Goal: Task Accomplishment & Management: Use online tool/utility

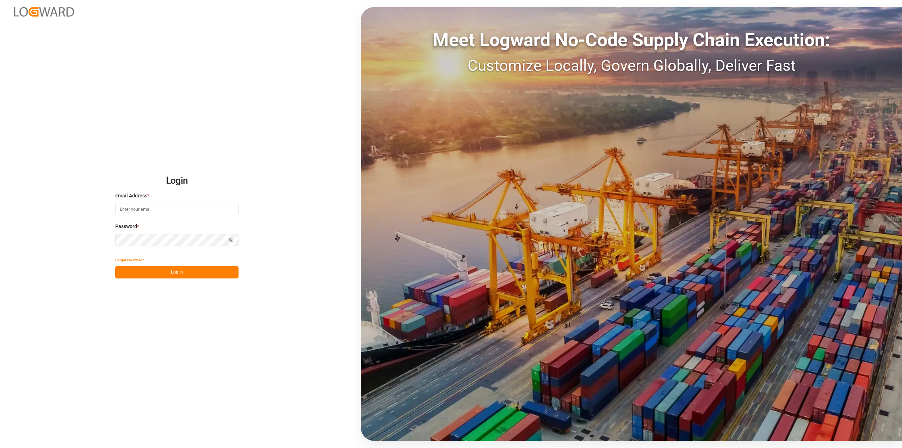
click at [172, 207] on input at bounding box center [176, 209] width 123 height 12
type input "[PERSON_NAME][EMAIL_ADDRESS][PERSON_NAME][DOMAIN_NAME]"
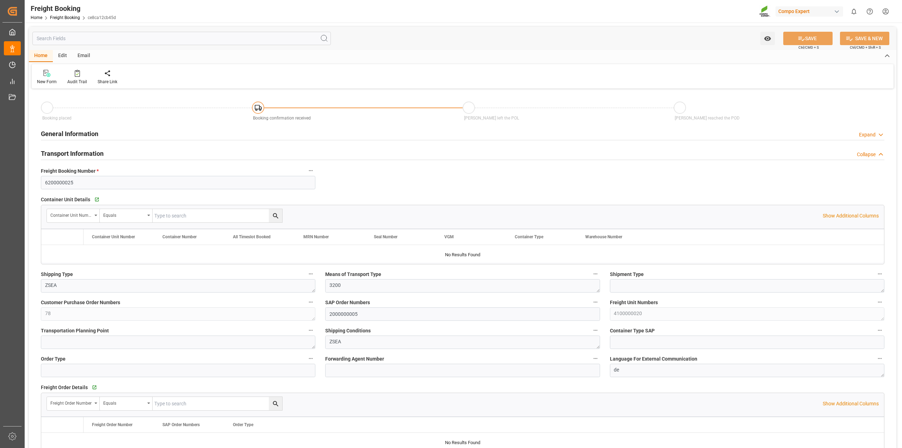
type input "Cosco"
type input "COSCO Shipping Co. Ltd."
type input "9462043"
type input "NLRTM"
type input "INMUN"
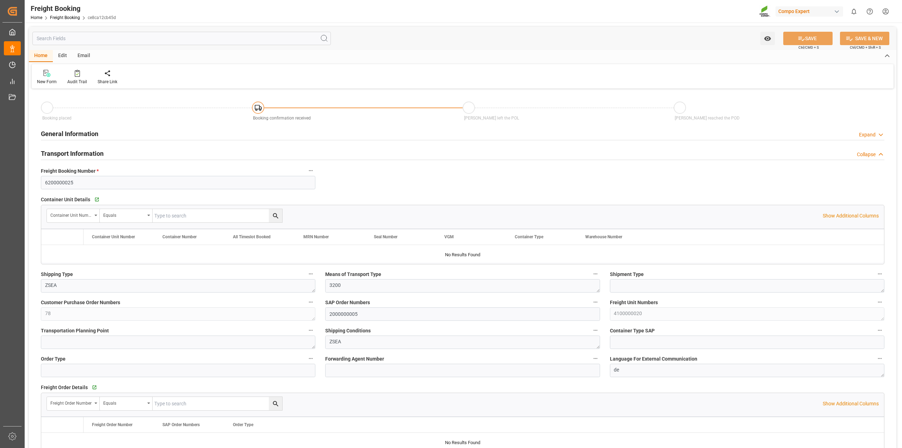
type input "0"
type input "28504.32"
type input "[DATE] 01:00"
type input "[DATE] 21:30"
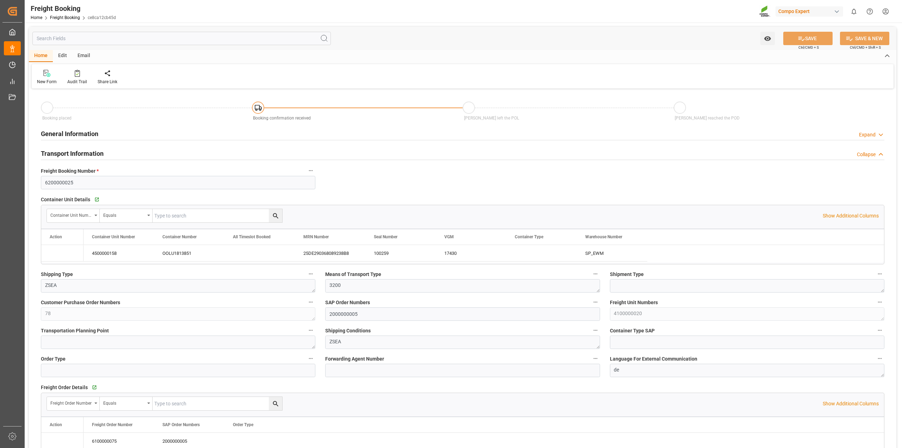
type input "[DATE] 13:03"
type input "[DATE] 15:12"
type input "[DATE] 08:53"
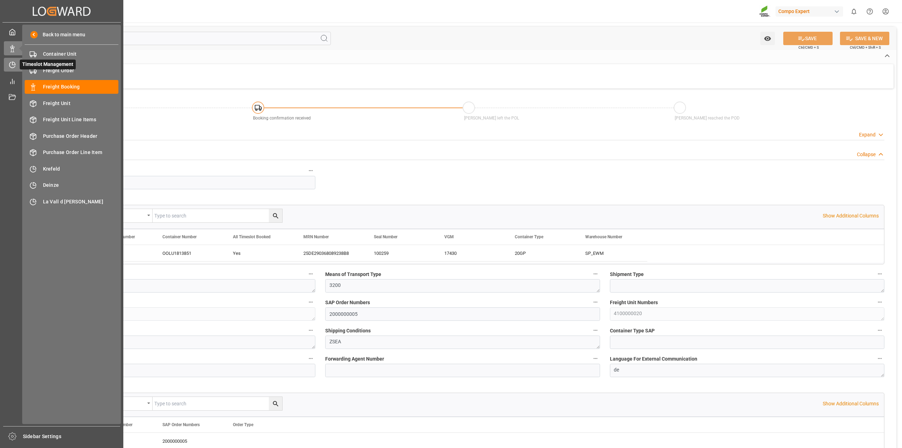
click at [16, 60] on div "Timeslot Management Timeslot Management" at bounding box center [62, 65] width 116 height 14
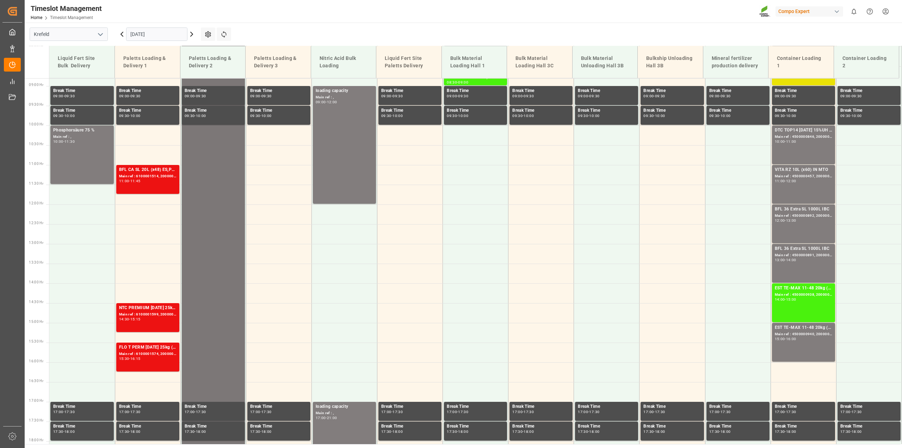
scroll to position [358, 0]
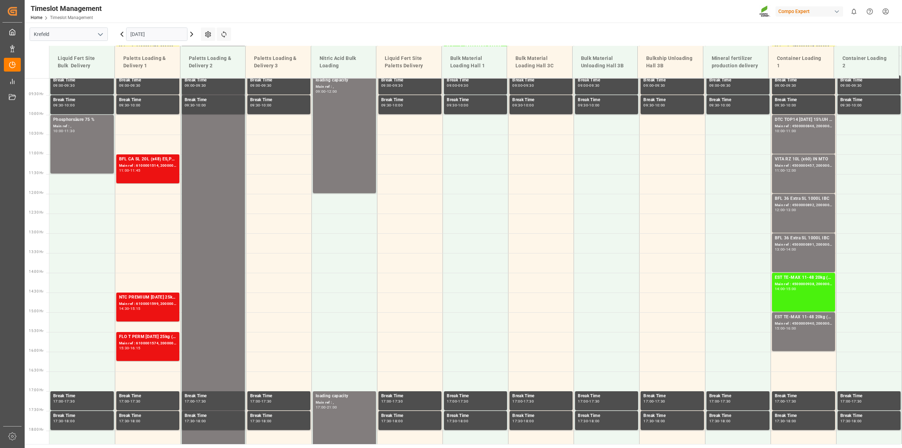
click at [123, 35] on icon at bounding box center [122, 34] width 8 height 8
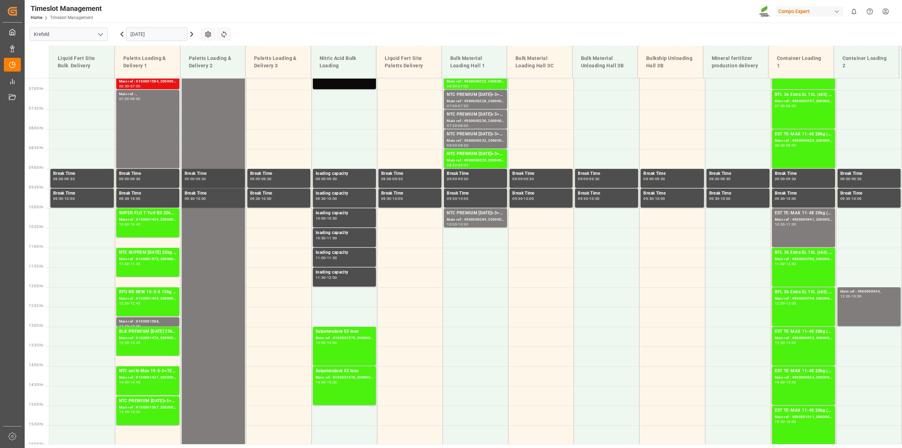
scroll to position [138, 0]
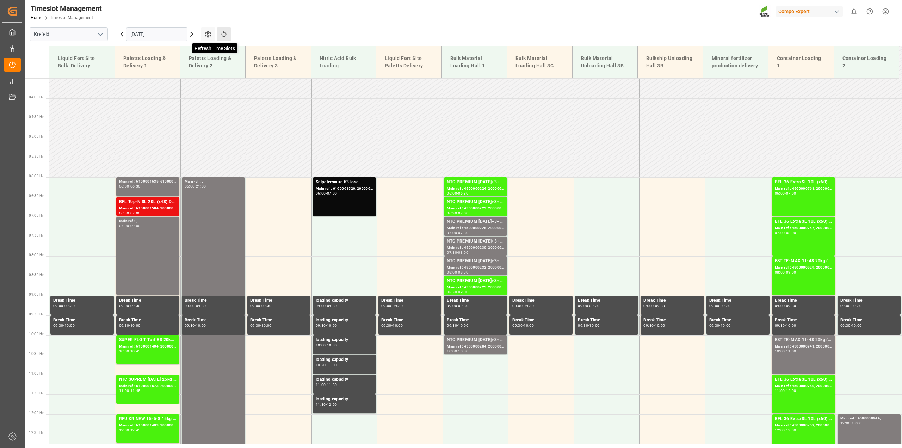
click at [226, 32] on icon at bounding box center [223, 34] width 7 height 7
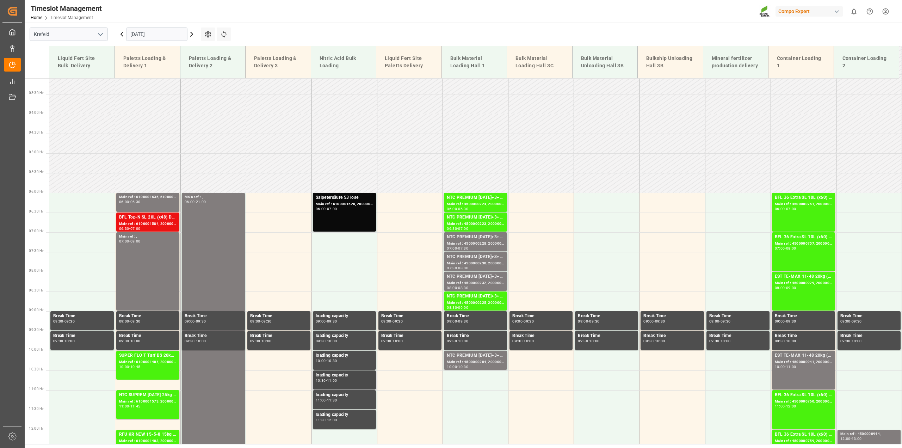
scroll to position [94, 0]
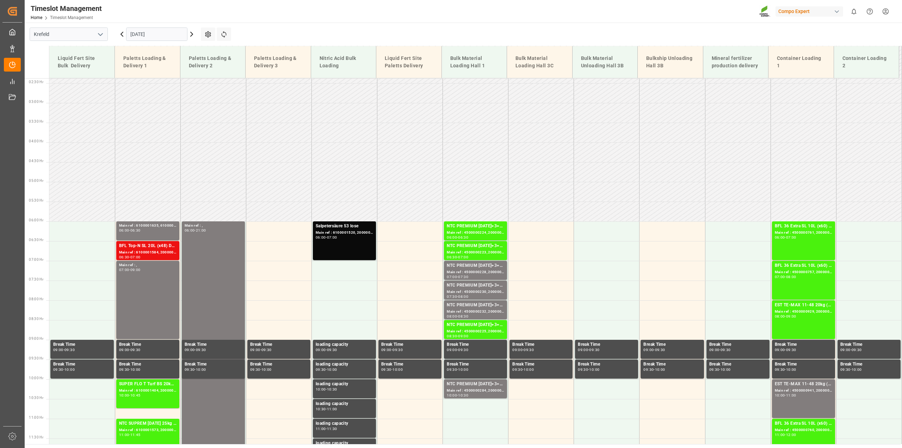
click at [191, 34] on icon at bounding box center [191, 34] width 8 height 8
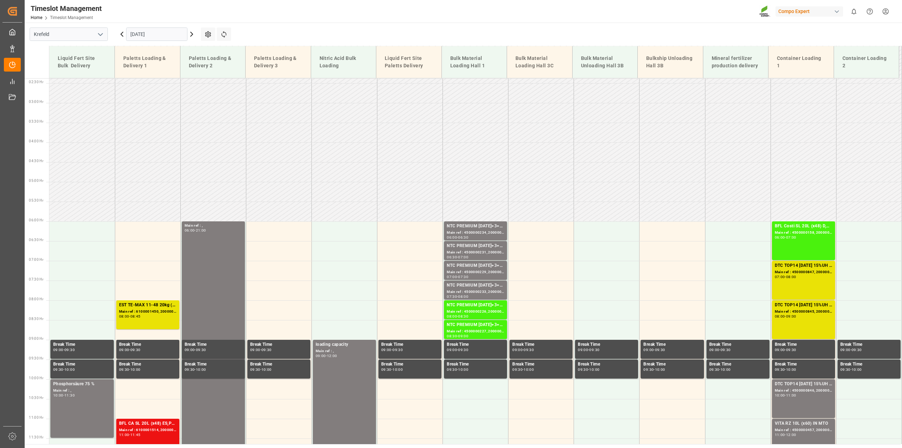
click at [122, 33] on icon at bounding box center [122, 34] width 2 height 4
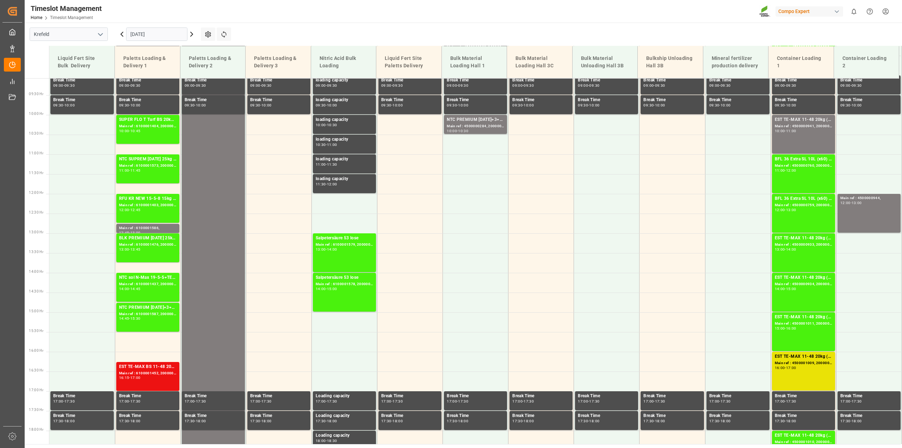
scroll to position [138, 0]
